Goal: Task Accomplishment & Management: Use online tool/utility

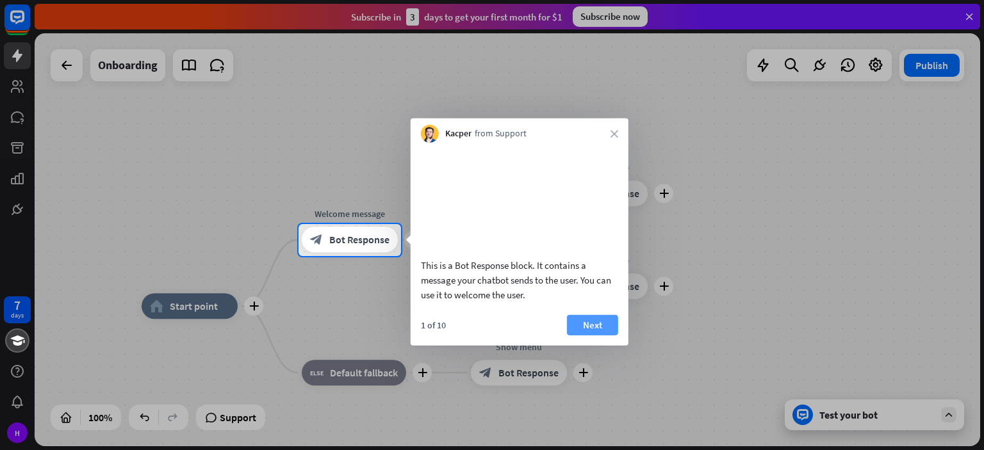
click at [584, 335] on button "Next" at bounding box center [592, 324] width 51 height 20
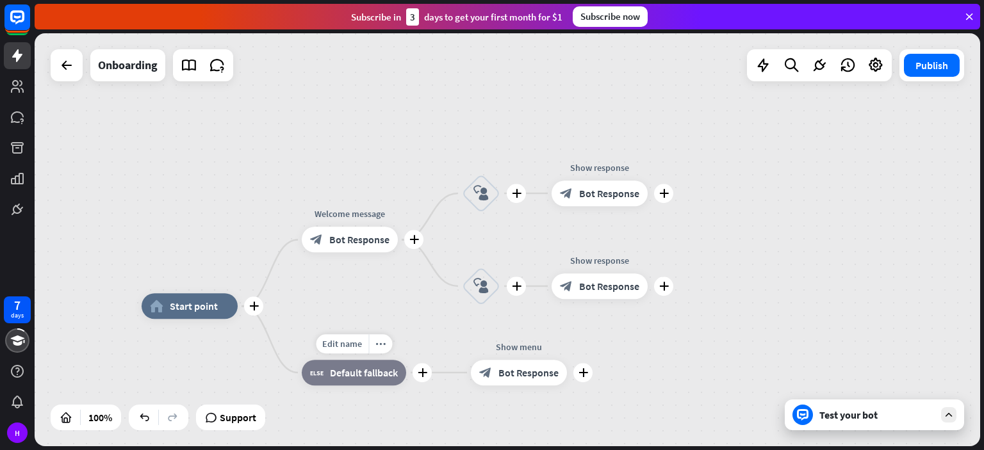
click at [332, 378] on span "Default fallback" at bounding box center [364, 372] width 68 height 13
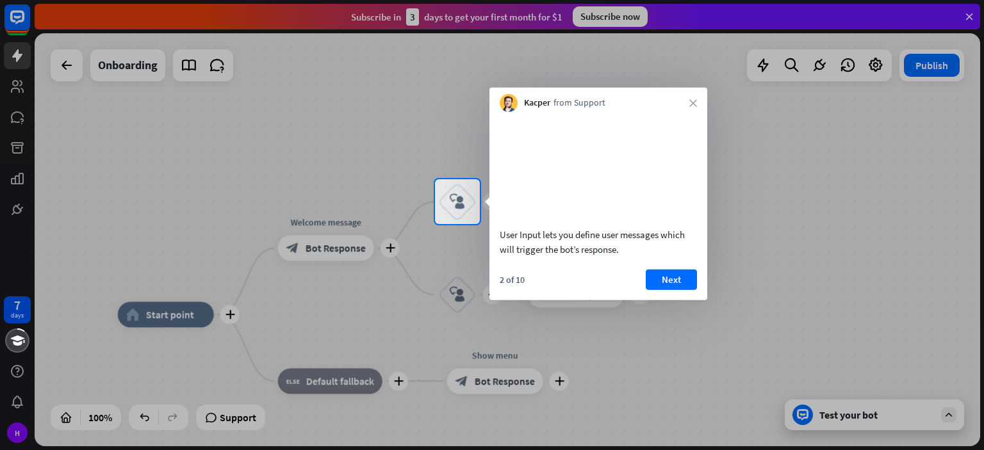
click at [362, 232] on div at bounding box center [492, 337] width 984 height 226
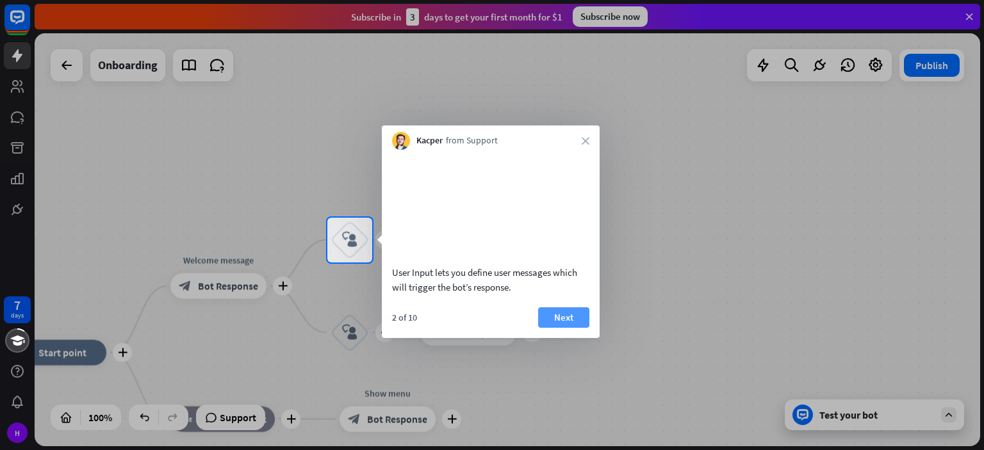
click at [566, 328] on button "Next" at bounding box center [563, 317] width 51 height 20
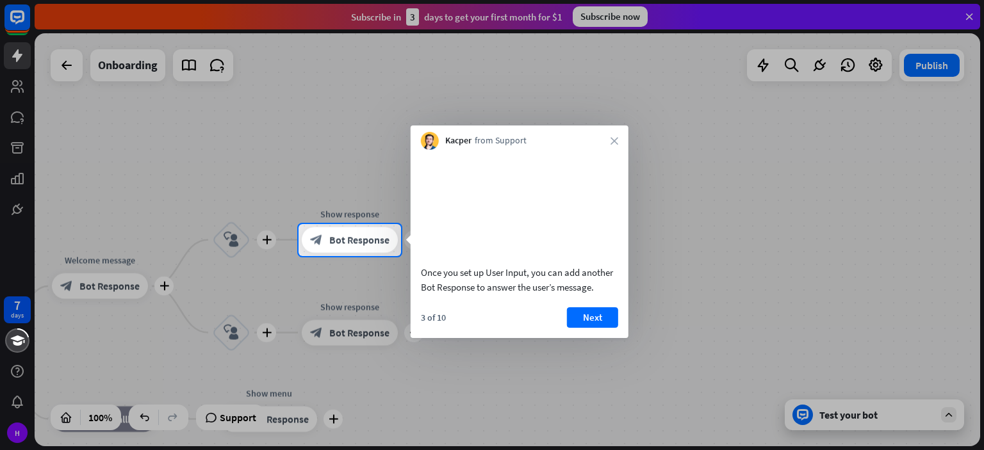
click at [339, 327] on div at bounding box center [492, 353] width 984 height 195
click at [587, 328] on button "Next" at bounding box center [592, 317] width 51 height 20
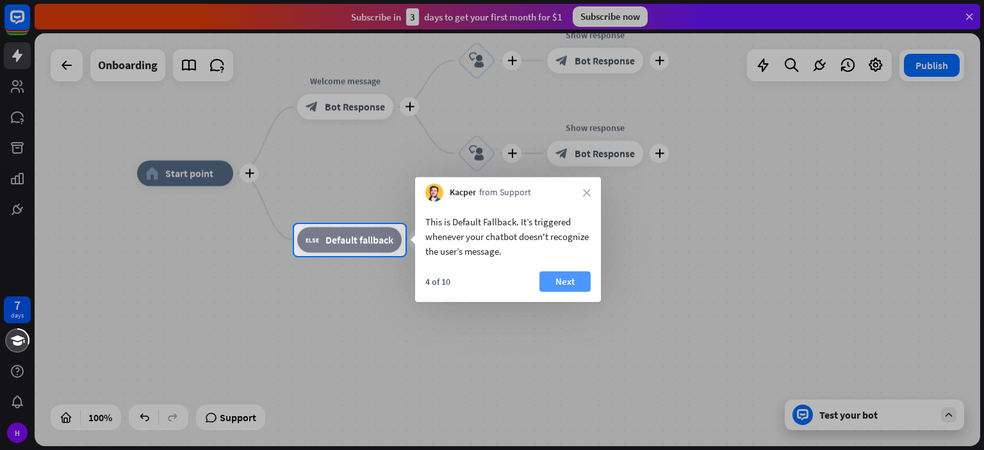
click at [543, 277] on button "Next" at bounding box center [564, 282] width 51 height 20
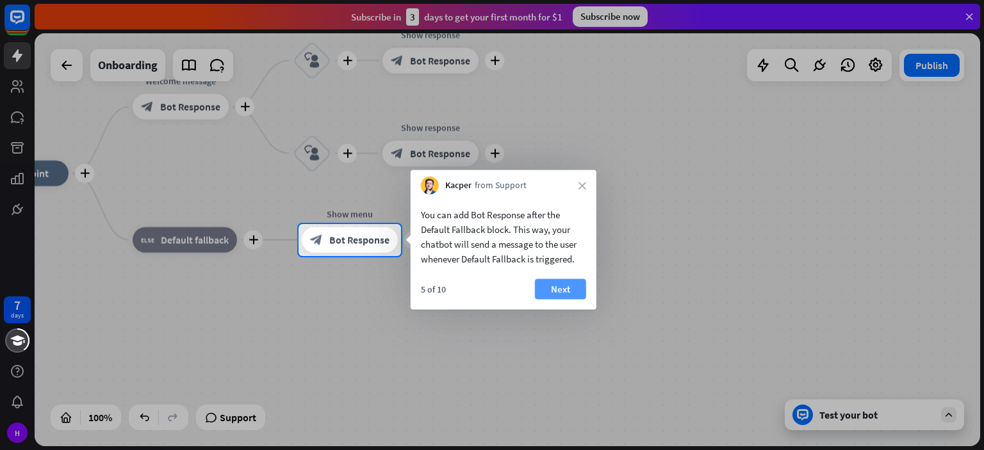
click at [551, 287] on button "Next" at bounding box center [560, 289] width 51 height 20
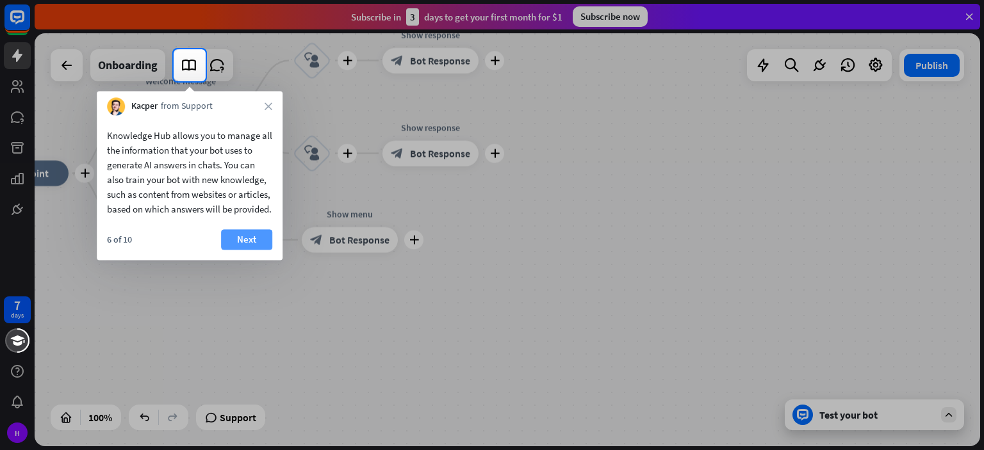
click at [246, 250] on button "Next" at bounding box center [246, 239] width 51 height 20
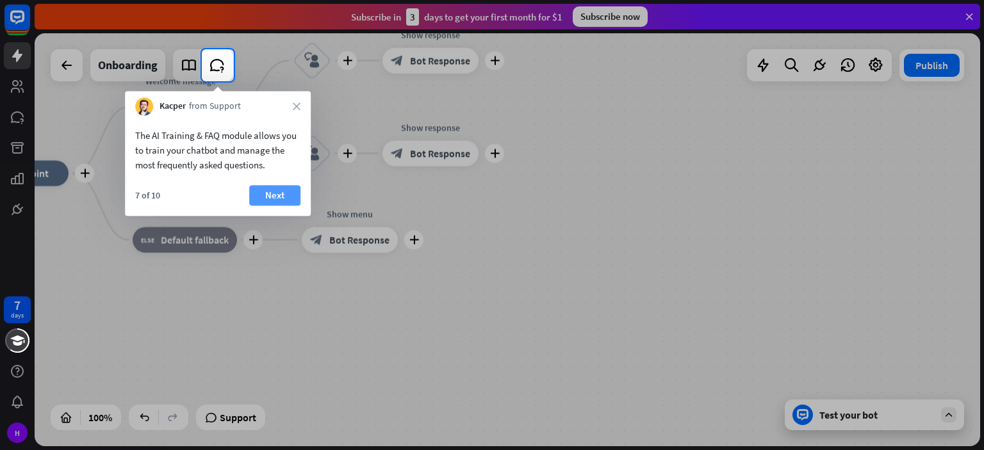
click at [273, 195] on button "Next" at bounding box center [274, 195] width 51 height 20
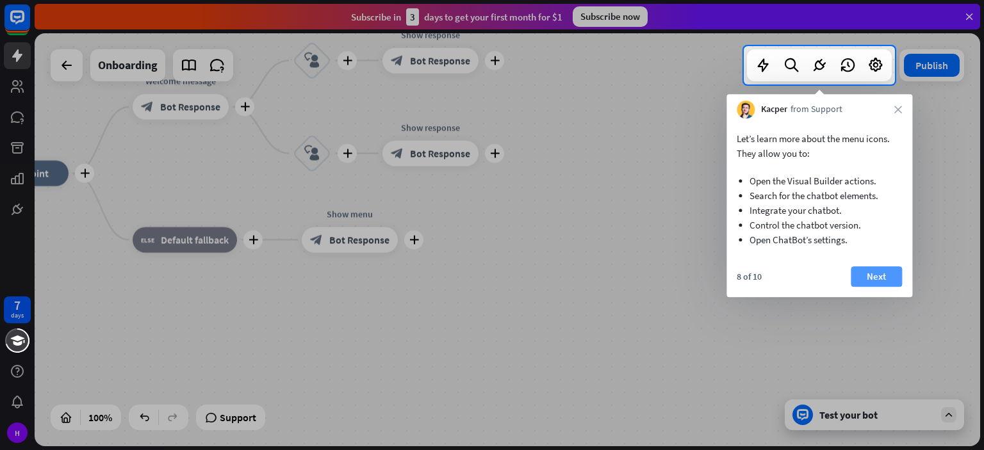
click at [863, 273] on button "Next" at bounding box center [876, 276] width 51 height 20
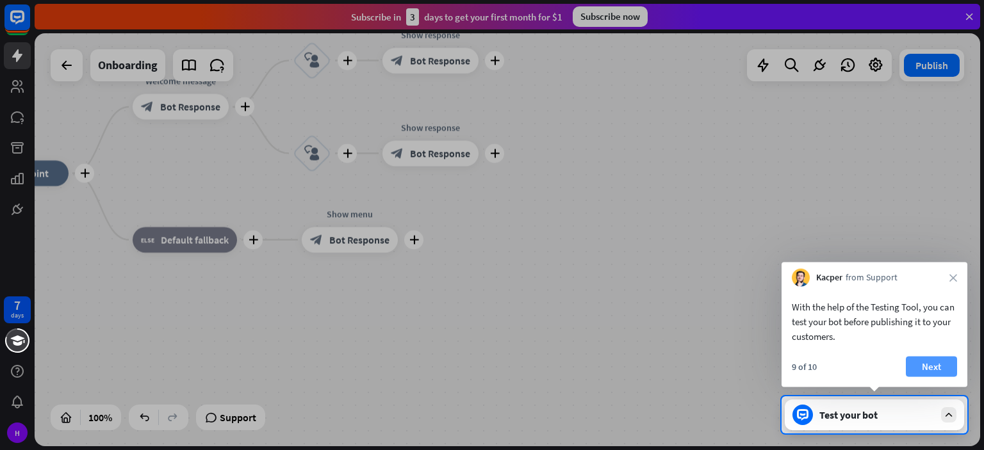
click at [930, 372] on button "Next" at bounding box center [931, 367] width 51 height 20
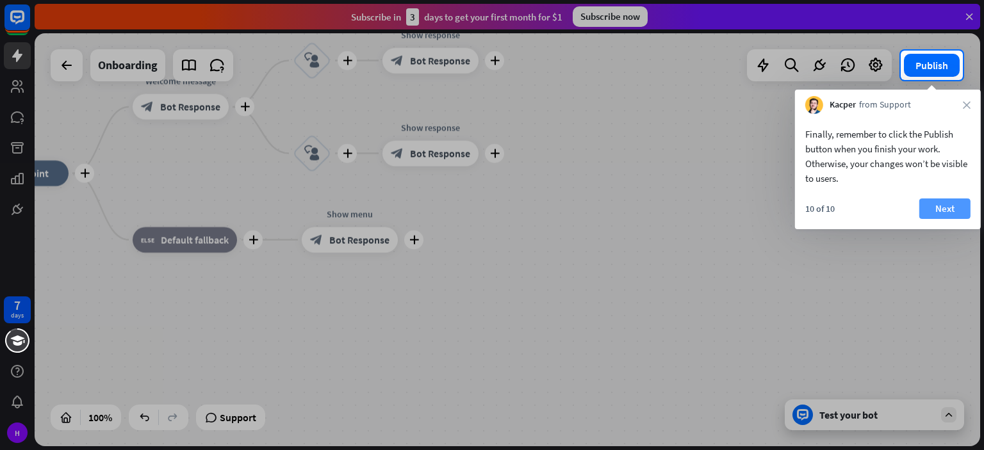
click at [950, 209] on button "Next" at bounding box center [944, 209] width 51 height 20
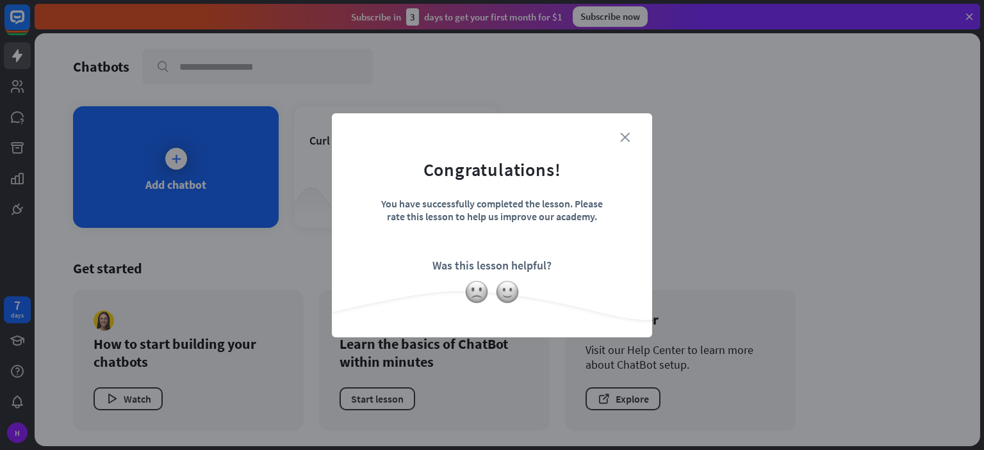
click at [628, 138] on icon "close" at bounding box center [625, 138] width 10 height 10
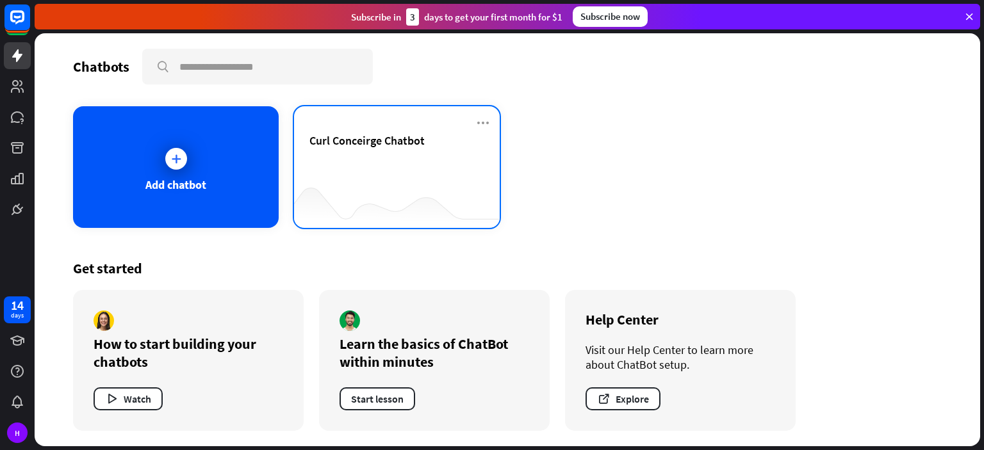
click at [366, 124] on div "Curl Conceirge Chatbot" at bounding box center [397, 167] width 206 height 122
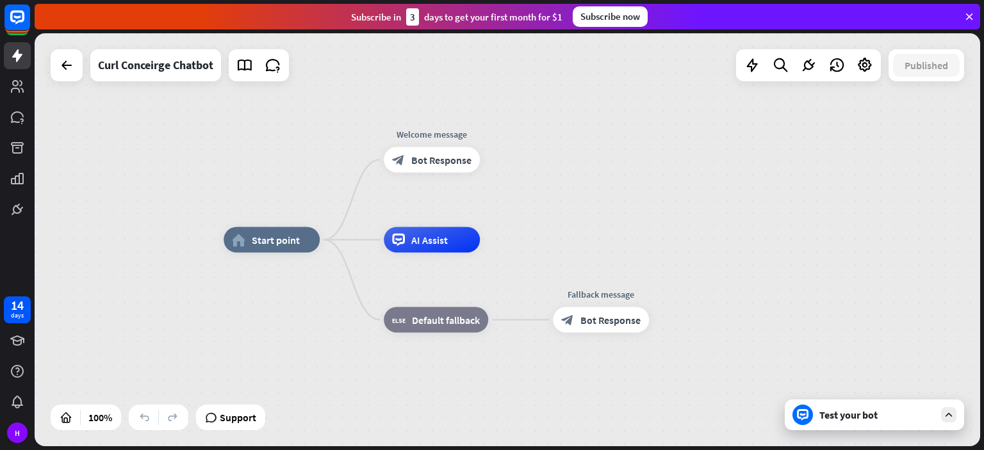
click at [810, 419] on div at bounding box center [802, 415] width 20 height 20
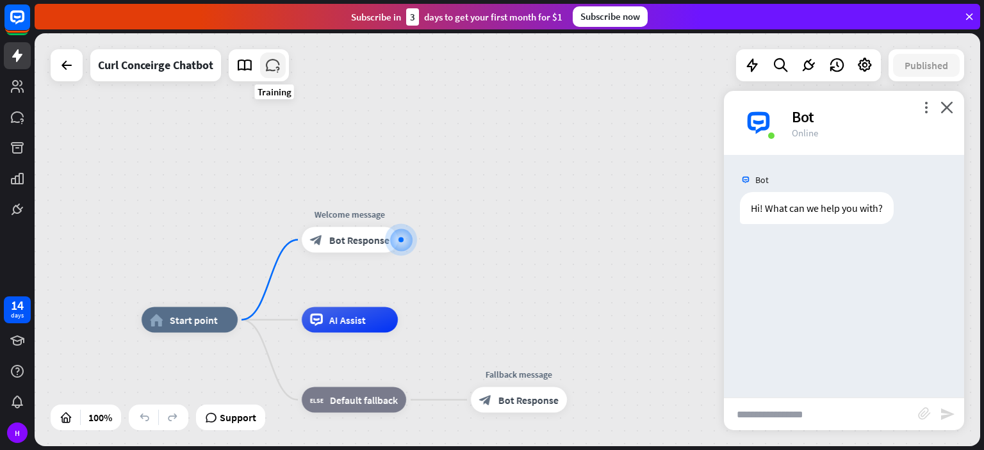
click at [275, 69] on icon at bounding box center [273, 65] width 17 height 17
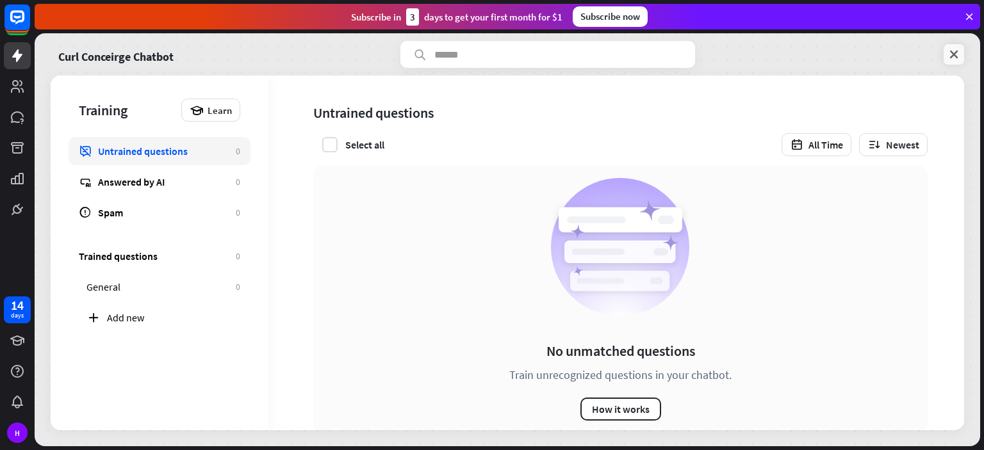
click at [951, 53] on icon at bounding box center [953, 54] width 13 height 13
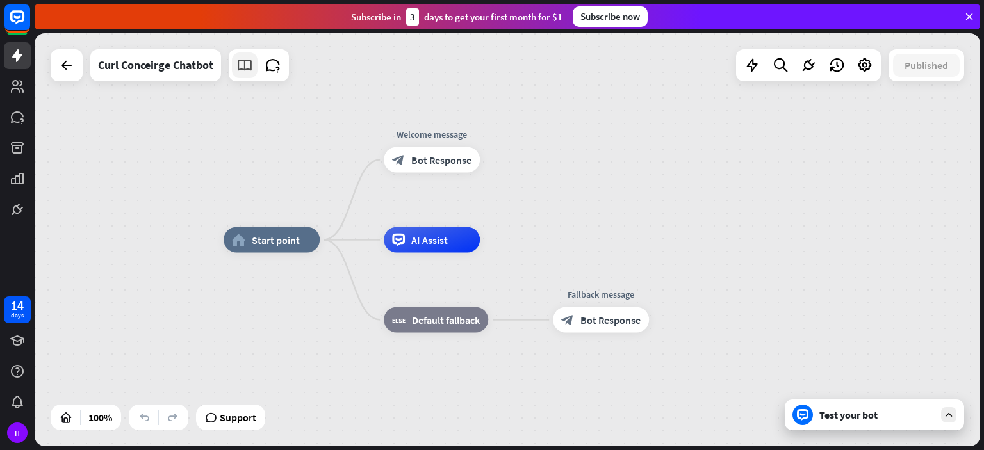
click at [245, 66] on icon at bounding box center [244, 65] width 17 height 17
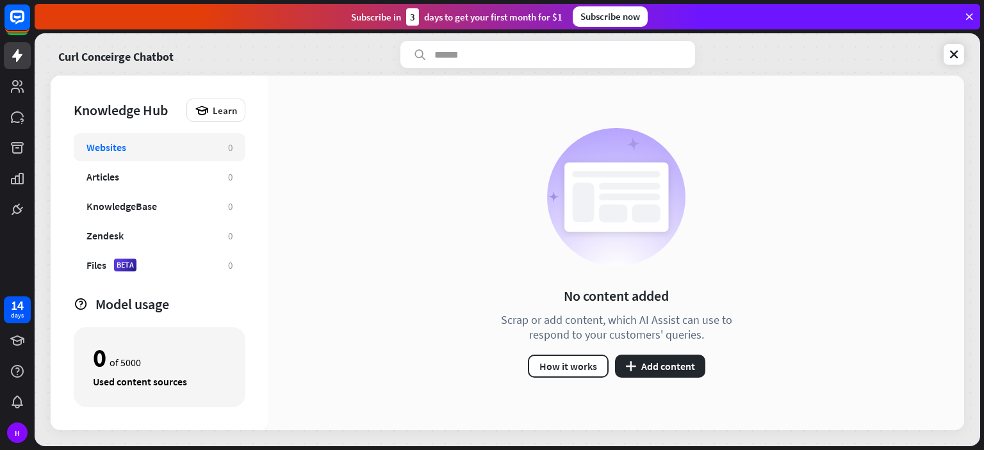
click at [113, 146] on div "Websites" at bounding box center [106, 147] width 40 height 13
click at [653, 361] on button "plus Add content" at bounding box center [660, 366] width 90 height 23
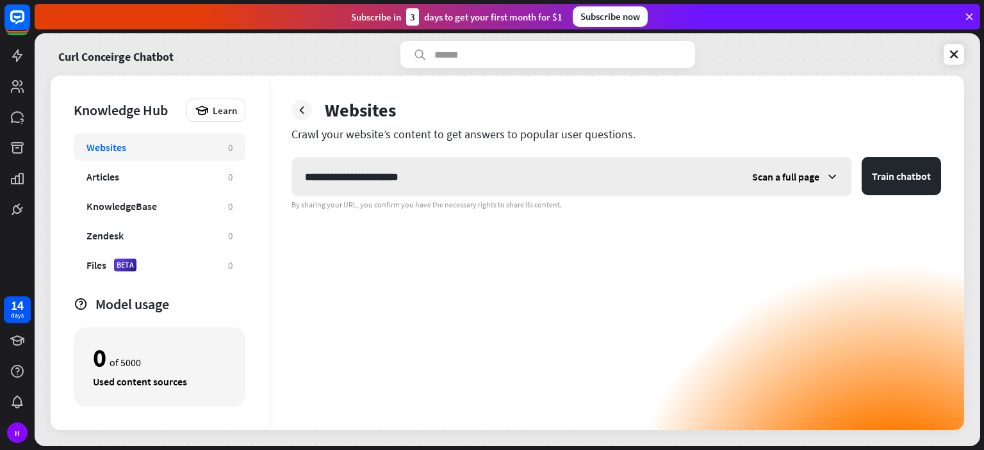
type input "**********"
click at [794, 179] on span "Scan a full page" at bounding box center [785, 176] width 67 height 13
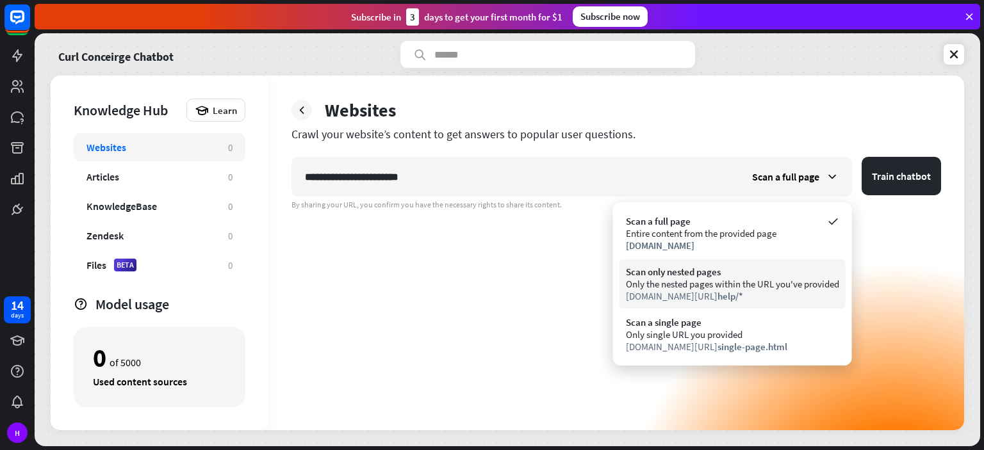
click at [729, 268] on div "Scan only nested pages" at bounding box center [732, 272] width 213 height 12
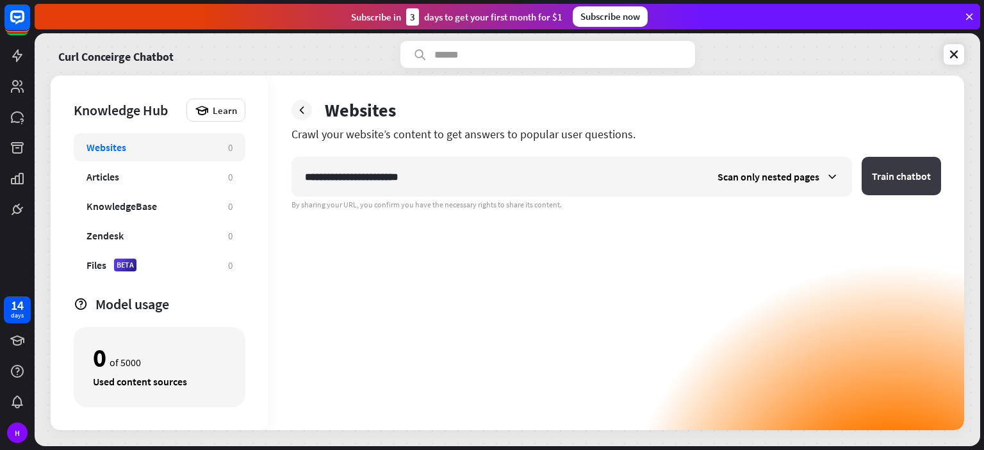
click at [889, 178] on button "Train chatbot" at bounding box center [900, 176] width 79 height 38
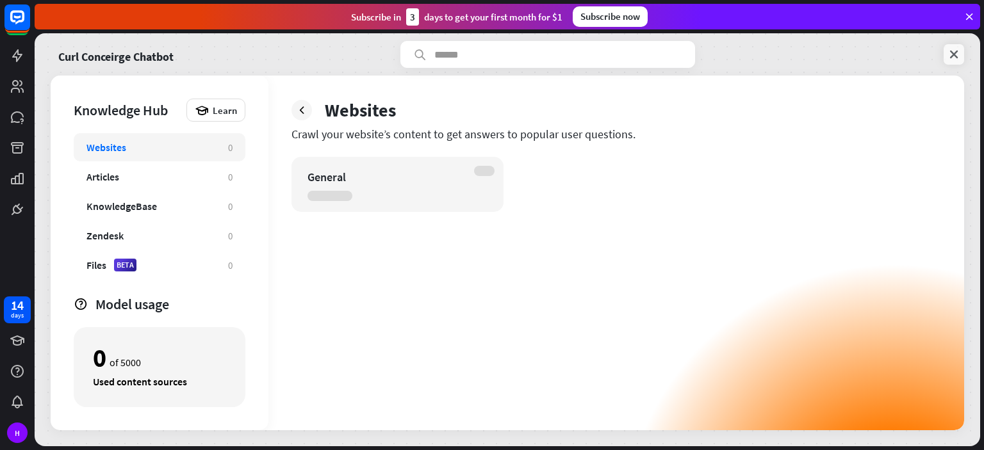
click at [950, 54] on icon at bounding box center [953, 54] width 13 height 13
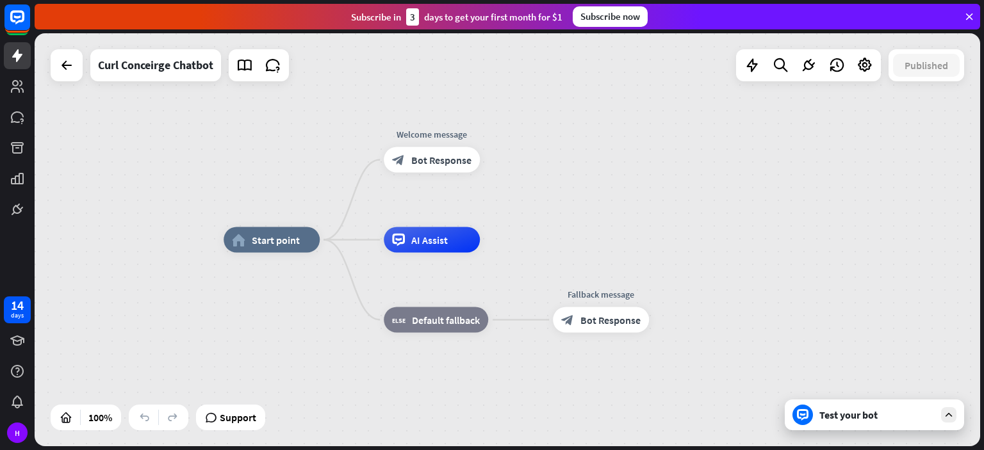
click at [830, 408] on div "Test your bot" at bounding box center [874, 415] width 179 height 31
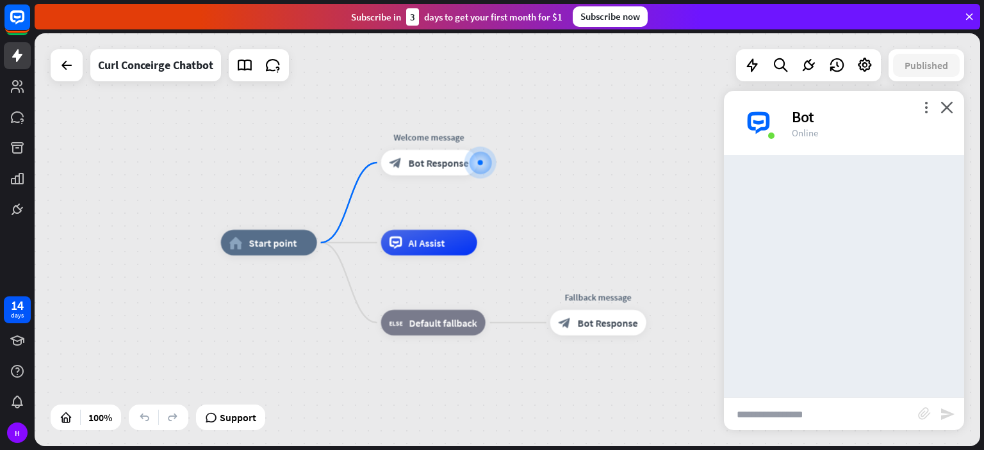
click at [830, 408] on input "text" at bounding box center [821, 414] width 194 height 32
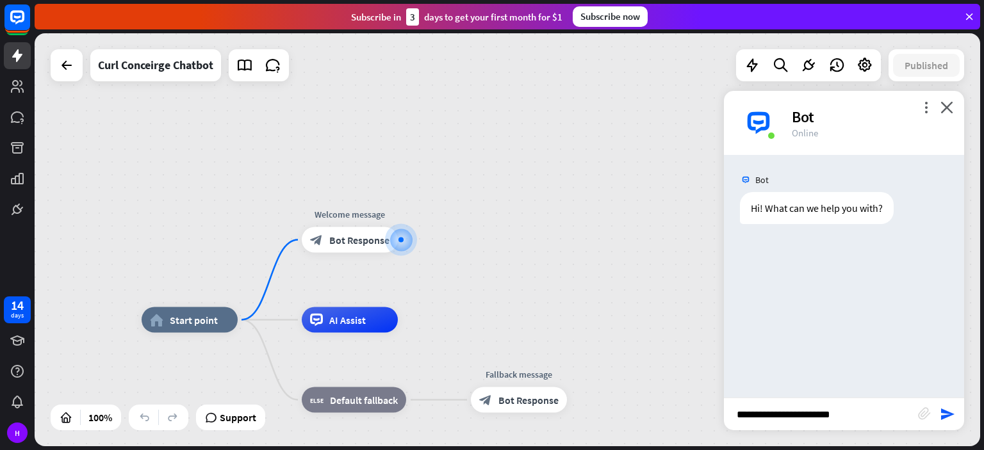
type input "**********"
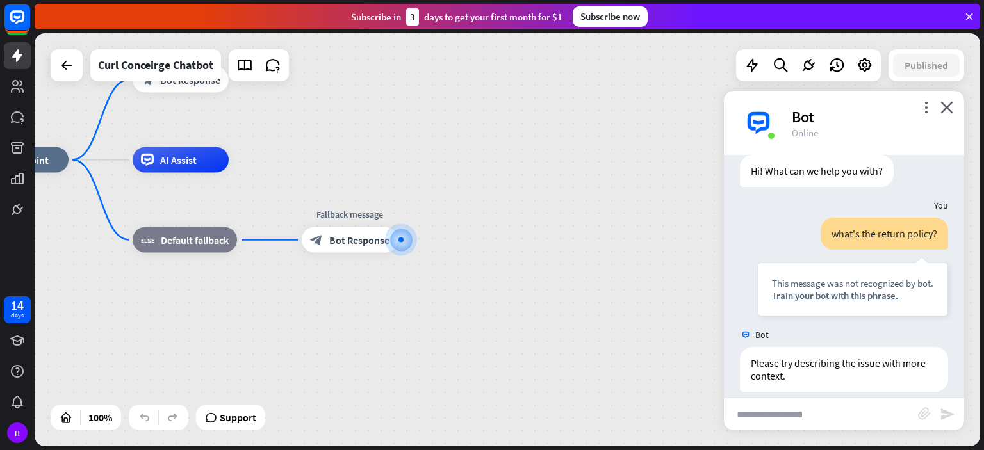
scroll to position [50, 0]
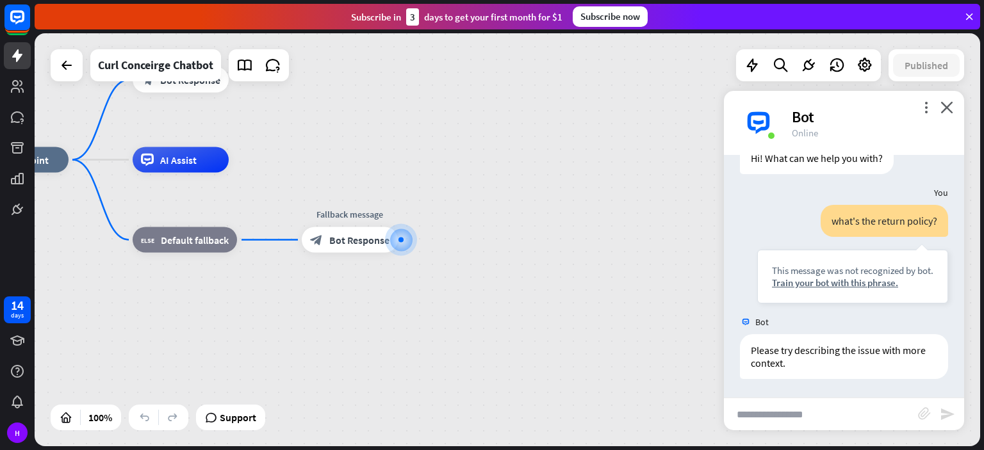
click at [830, 408] on input "text" at bounding box center [821, 414] width 194 height 32
click at [948, 100] on div "more_vert close Bot Online" at bounding box center [844, 123] width 240 height 64
click at [947, 107] on icon "close" at bounding box center [946, 107] width 13 height 12
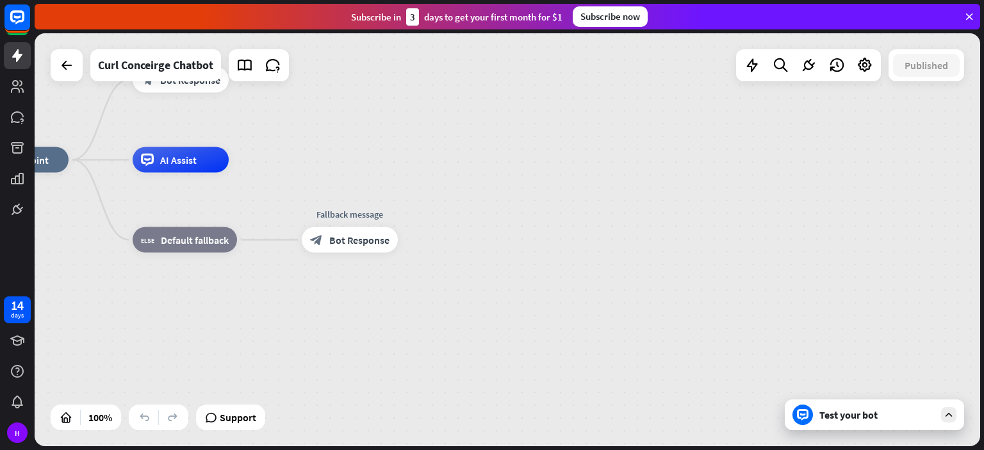
click at [970, 17] on icon at bounding box center [969, 17] width 12 height 12
